Goal: Task Accomplishment & Management: Manage account settings

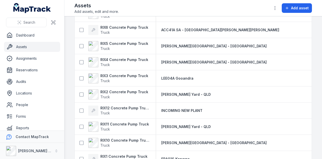
scroll to position [350, 0]
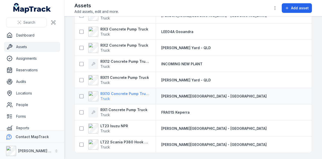
click at [139, 92] on strong "RIX10 Concrete Pump Truck" at bounding box center [124, 93] width 49 height 5
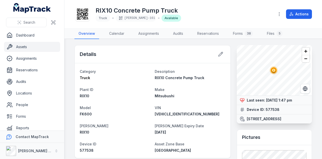
click at [29, 46] on link "Assets" at bounding box center [32, 47] width 56 height 10
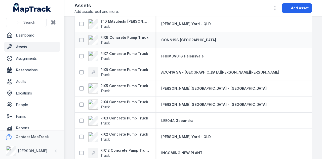
scroll to position [249, 0]
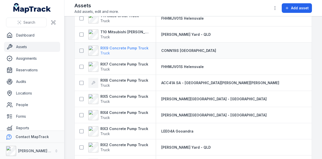
click at [137, 51] on span "Truck" at bounding box center [124, 53] width 48 height 5
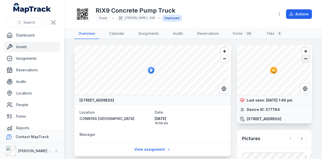
click at [303, 59] on span "Zoom out" at bounding box center [306, 58] width 7 height 7
click at [297, 16] on button "Actions" at bounding box center [299, 14] width 26 height 10
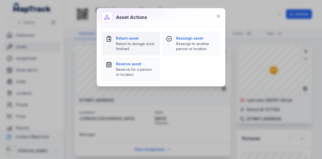
click at [132, 34] on button "Return asset Return to storage once finished" at bounding box center [131, 44] width 58 height 24
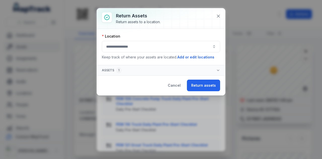
click at [140, 48] on button "button" at bounding box center [161, 47] width 118 height 12
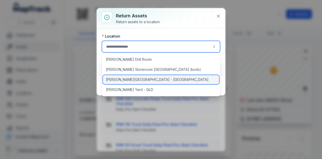
click at [142, 79] on div "[PERSON_NAME][GEOGRAPHIC_DATA] - [GEOGRAPHIC_DATA]" at bounding box center [161, 79] width 117 height 9
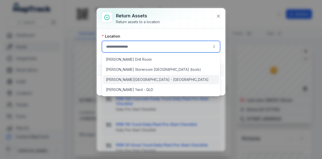
type input "**********"
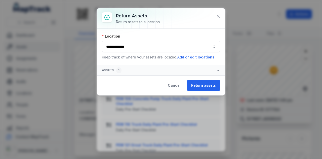
click at [210, 86] on button "Return assets" at bounding box center [203, 86] width 33 height 12
